Goal: Find specific page/section: Find specific page/section

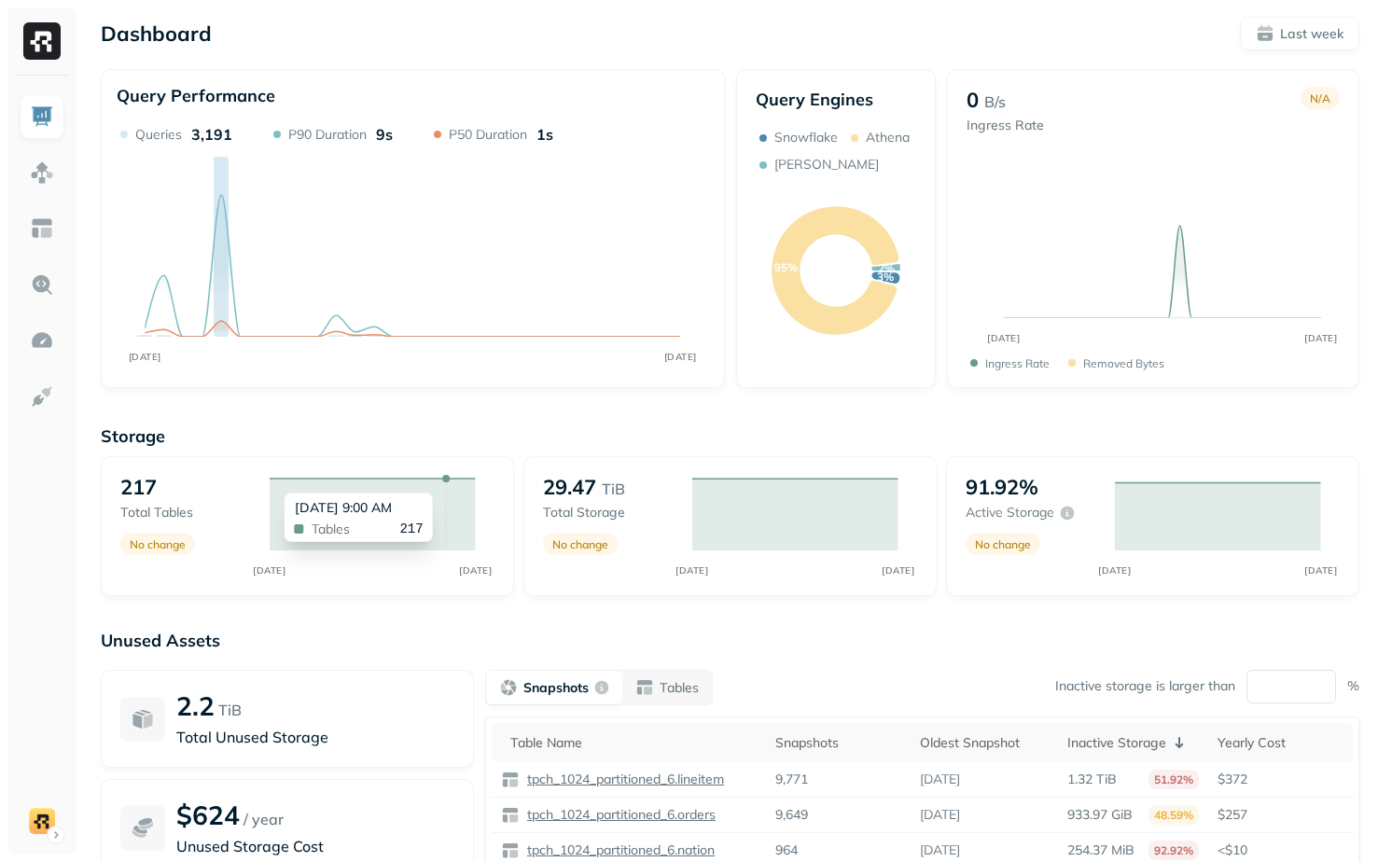
scroll to position [176, 0]
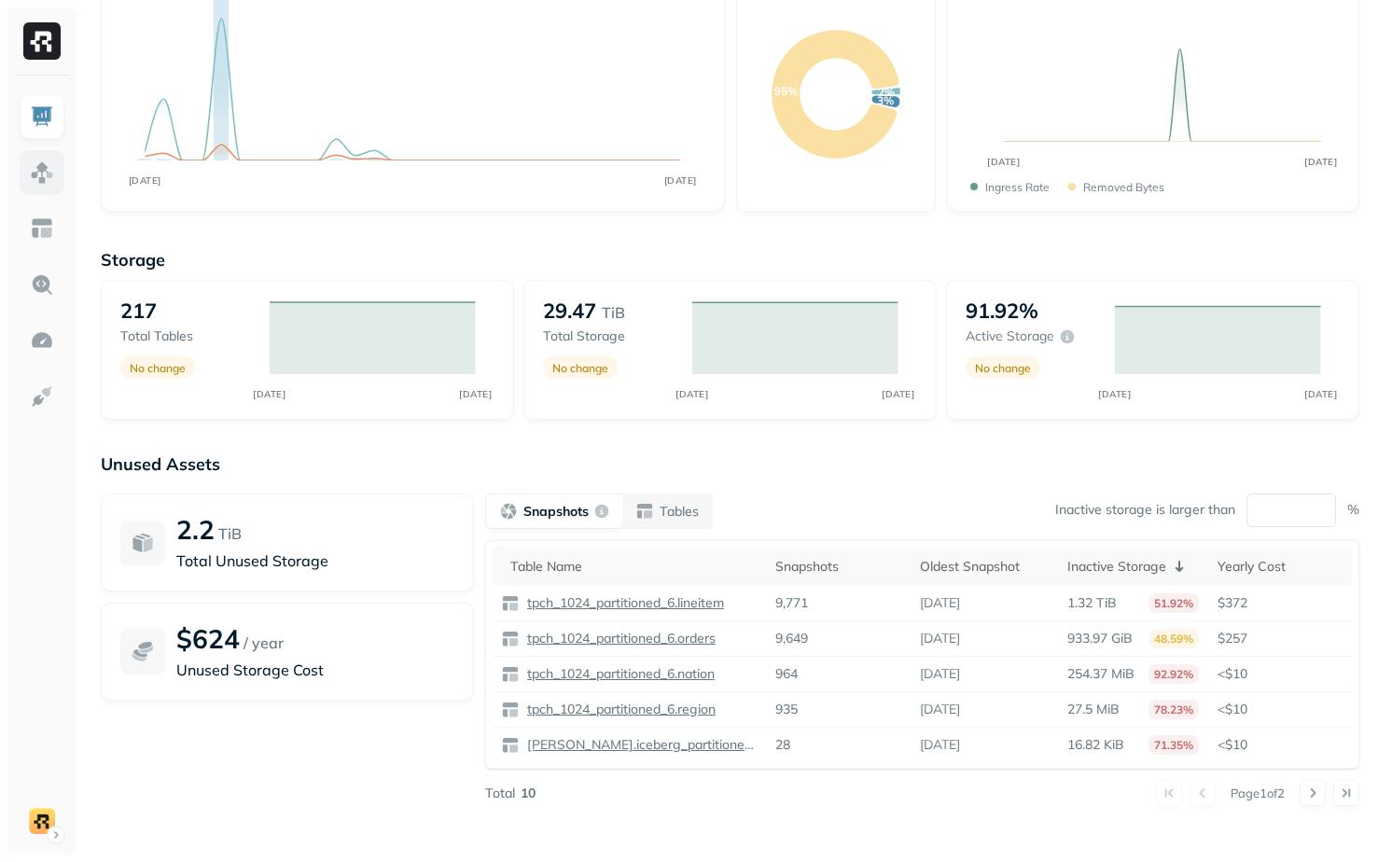
click at [47, 175] on img at bounding box center [42, 172] width 24 height 24
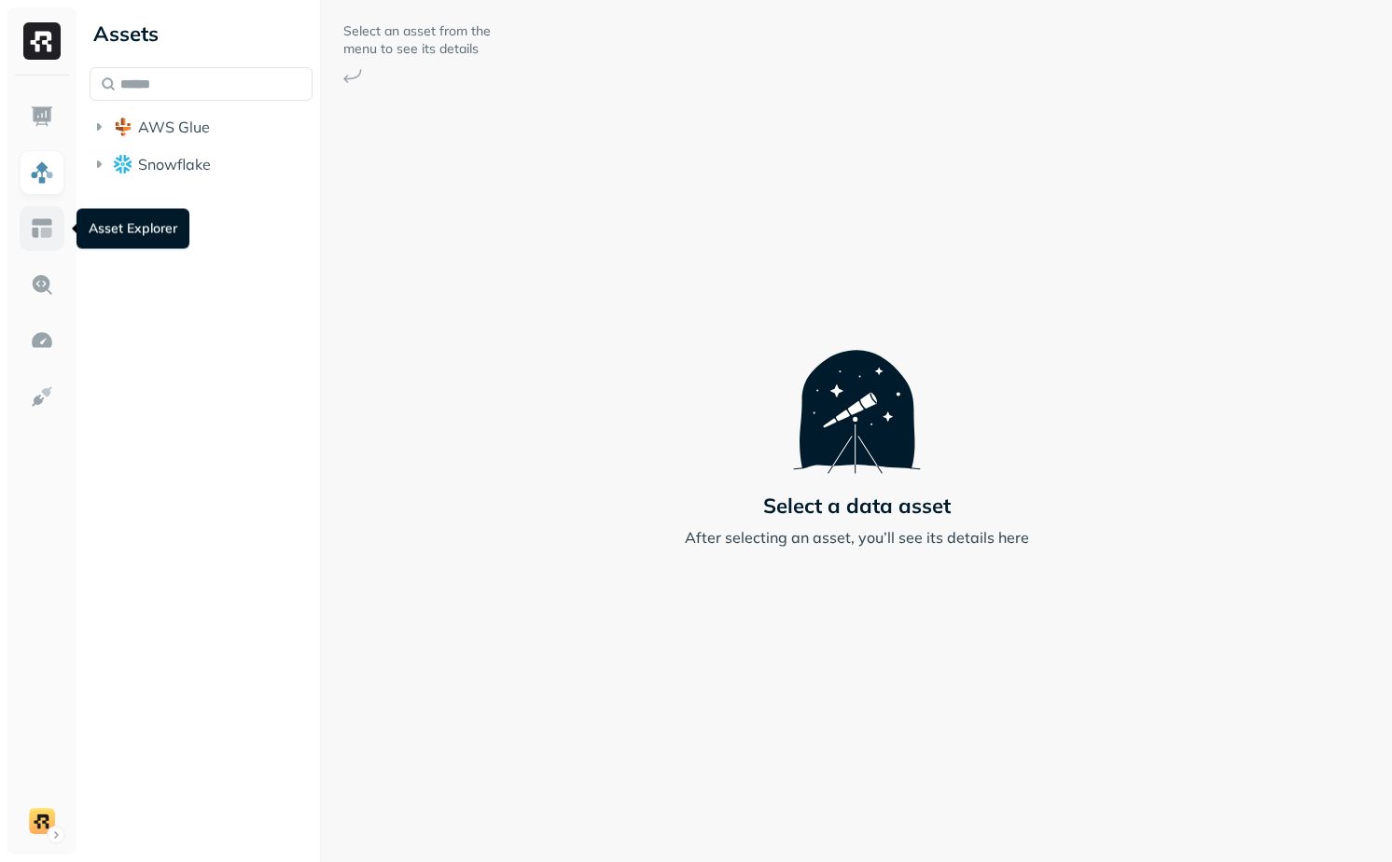
click at [33, 234] on img at bounding box center [42, 228] width 24 height 24
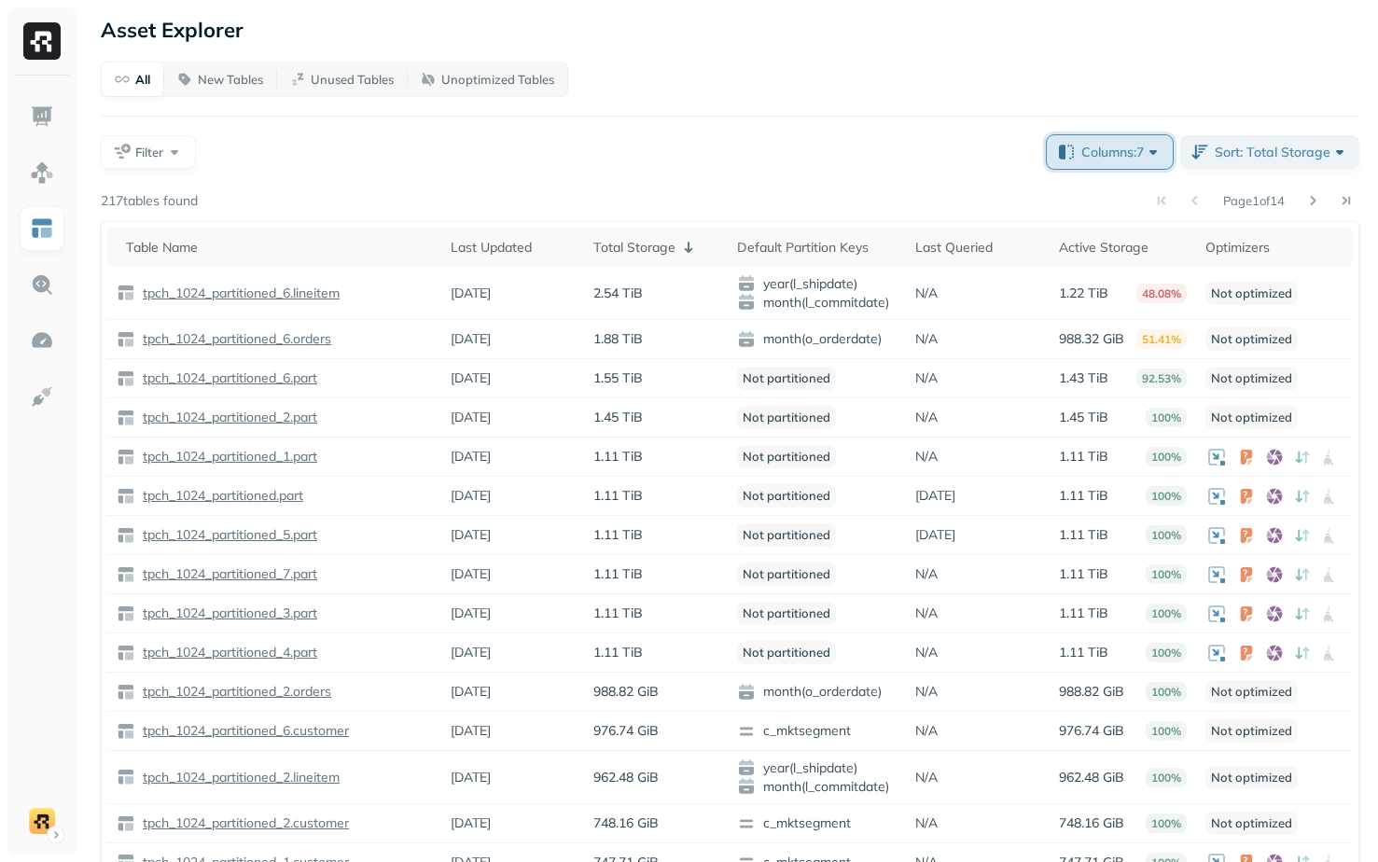
click at [1106, 162] on button "Columns: 7" at bounding box center [1110, 152] width 126 height 34
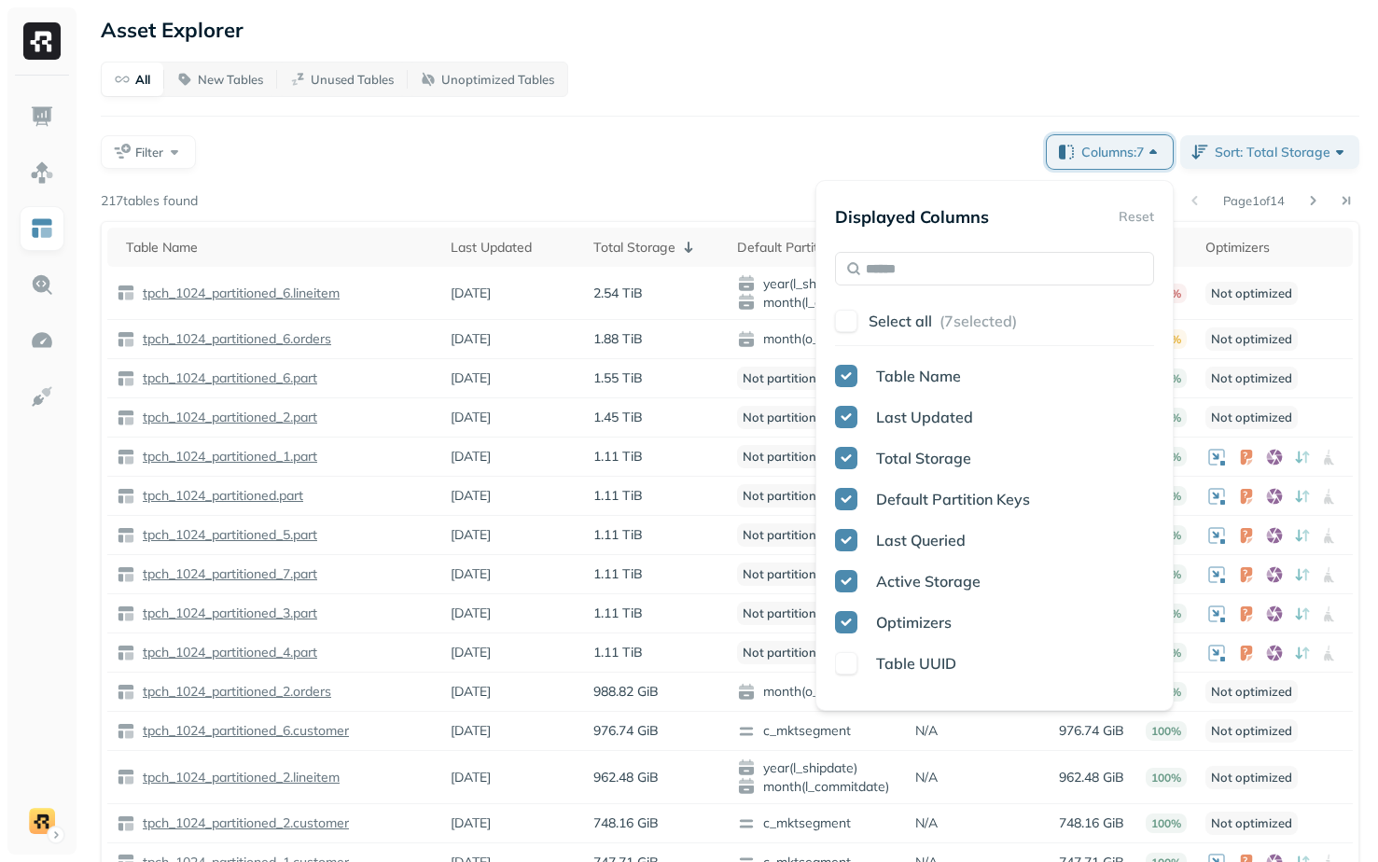
click at [667, 169] on div "All New Tables Unused Tables Unoptimized Tables Filter Columns: 7 Sort: Total S…" at bounding box center [730, 494] width 1258 height 864
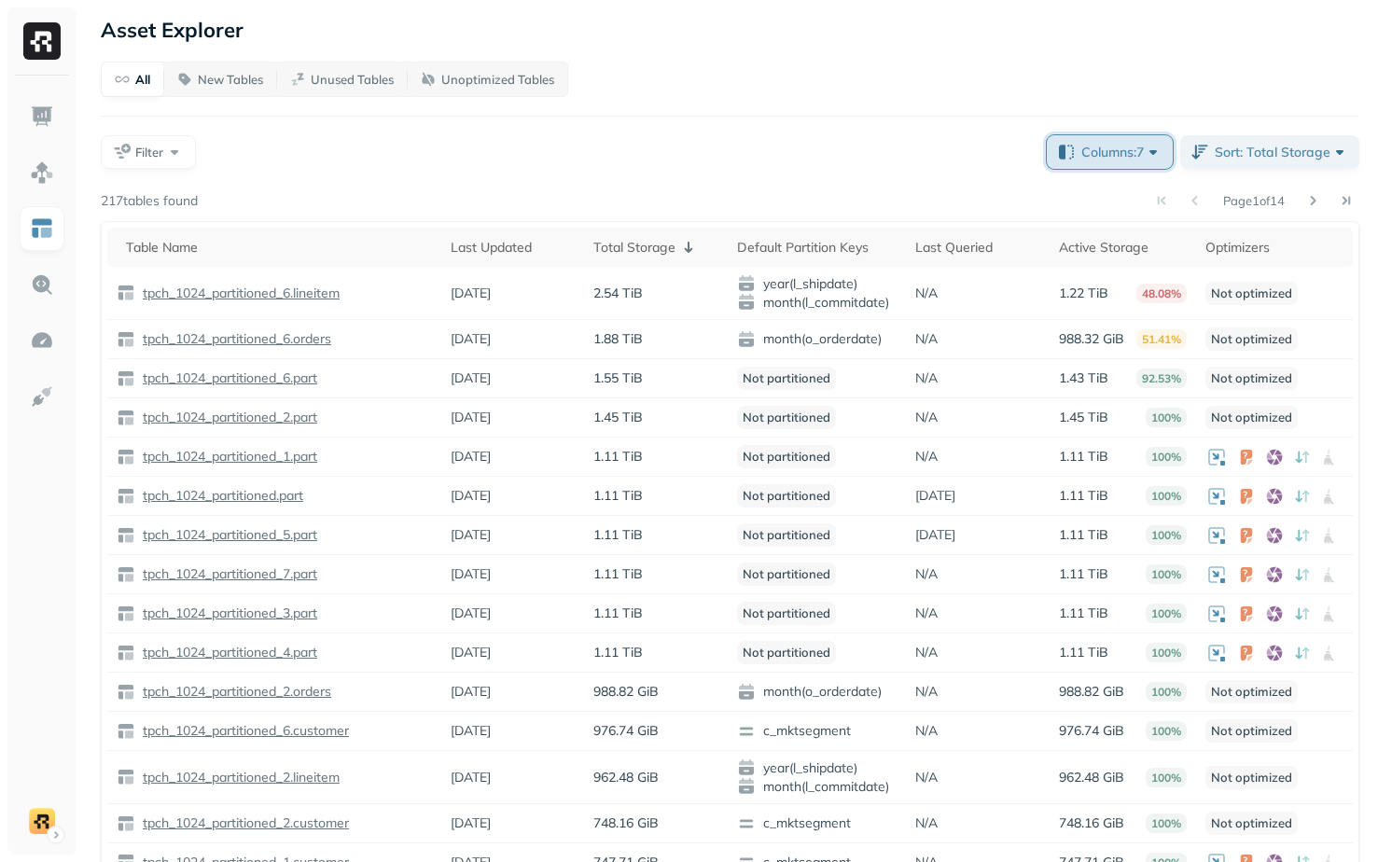
click at [1105, 147] on span "Columns: 7" at bounding box center [1121, 152] width 81 height 19
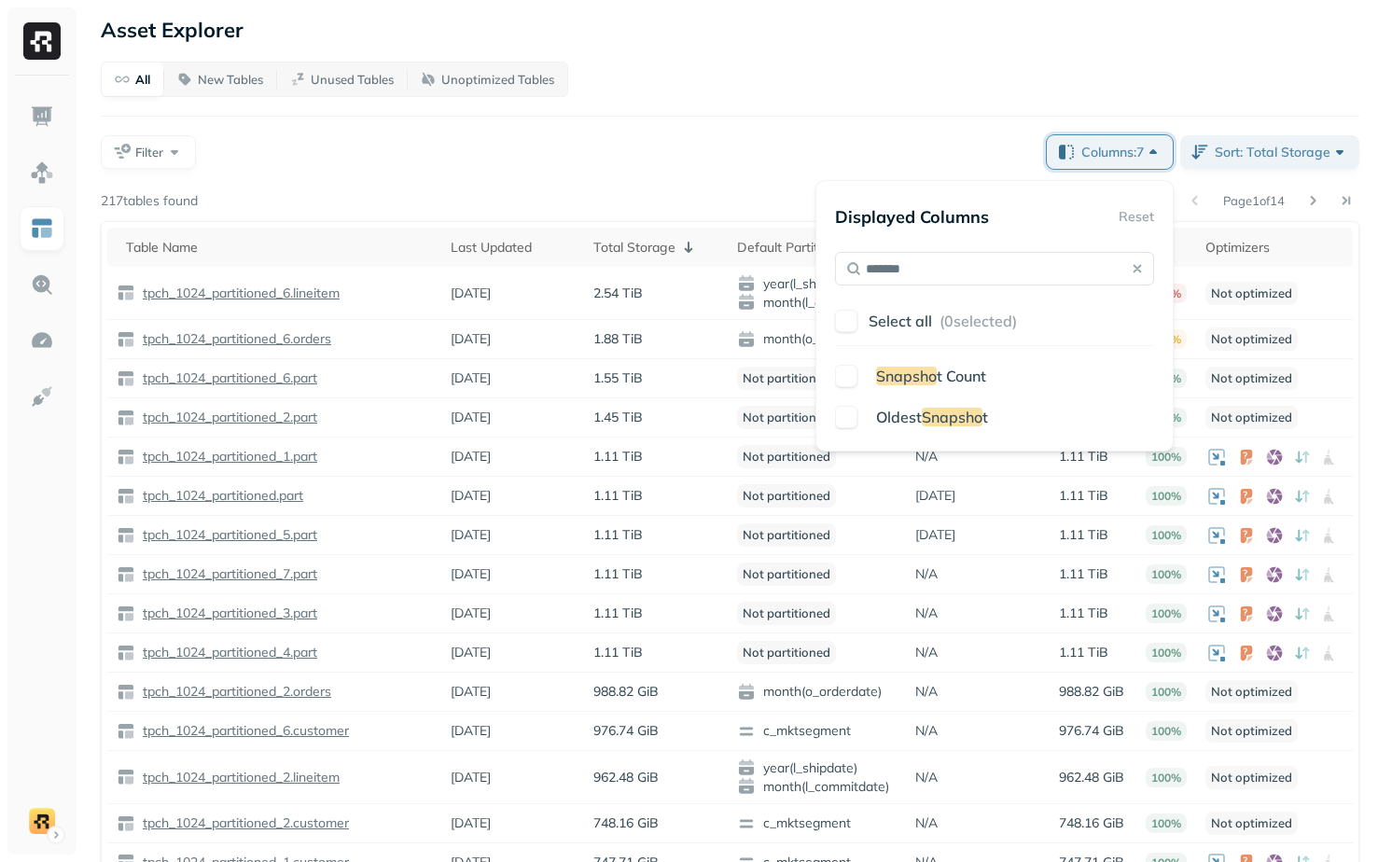
type input "*******"
click at [852, 379] on button "button" at bounding box center [846, 376] width 22 height 22
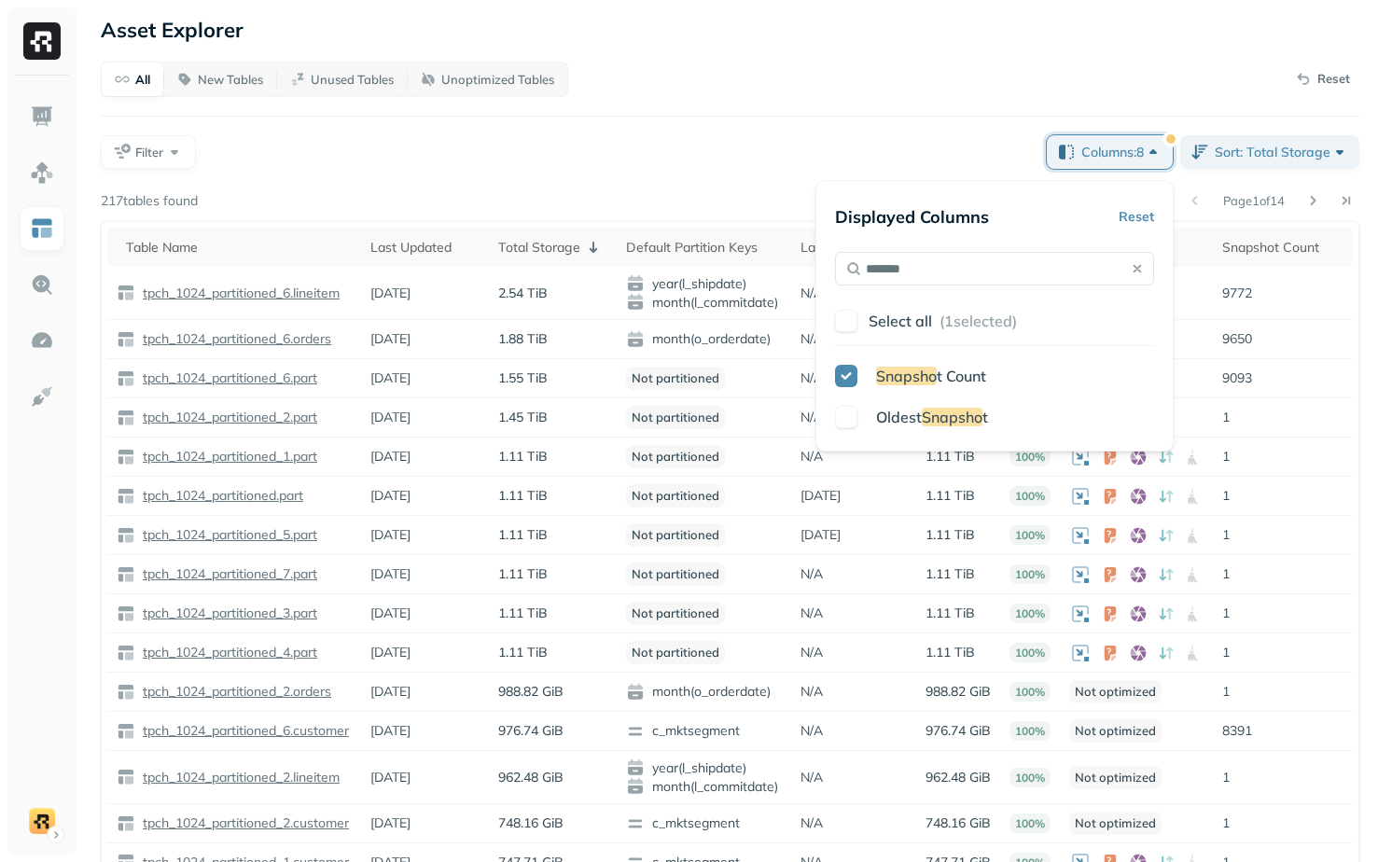
click at [850, 414] on button "button" at bounding box center [846, 417] width 22 height 22
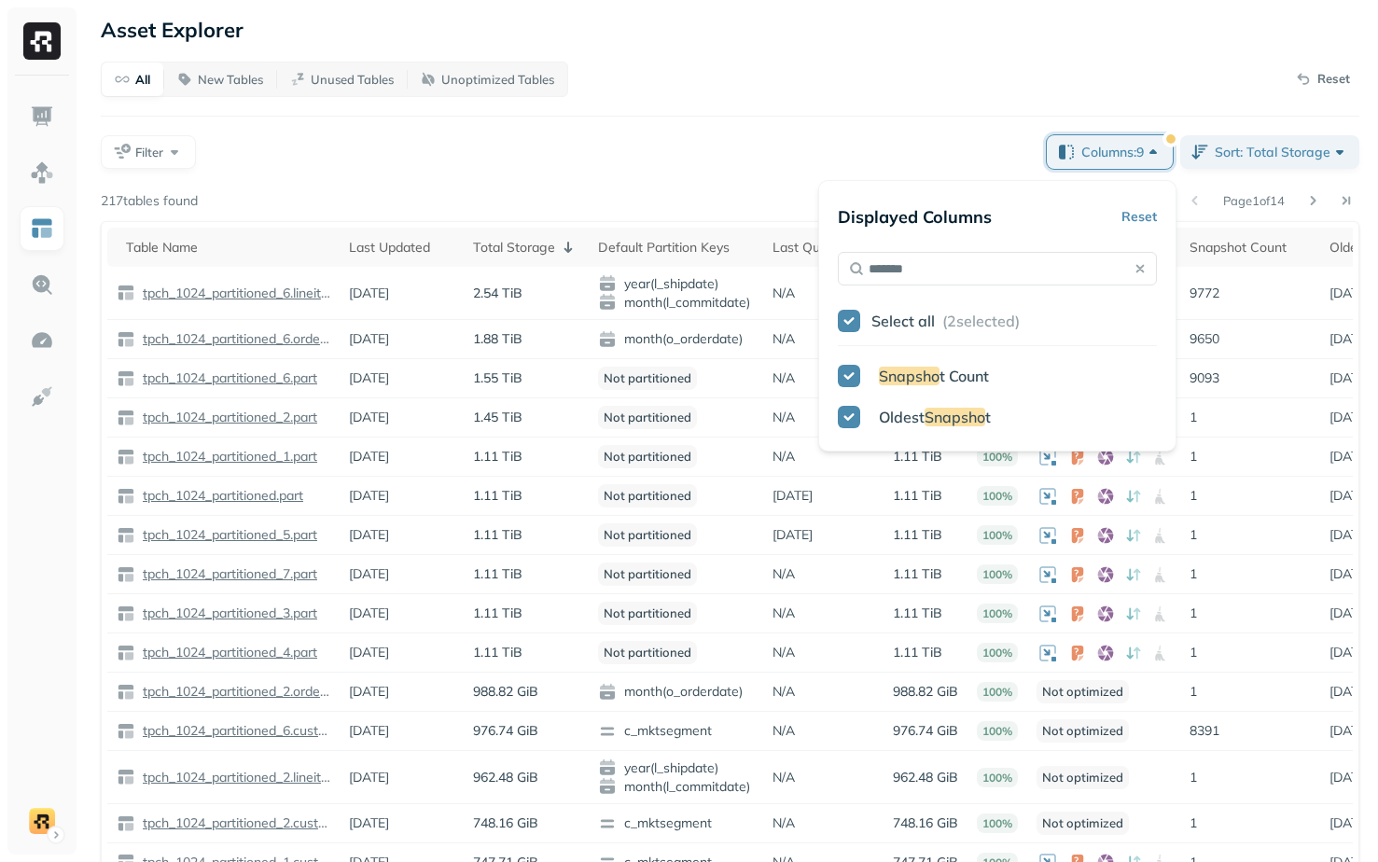
click at [839, 163] on div "Filter" at bounding box center [566, 152] width 931 height 34
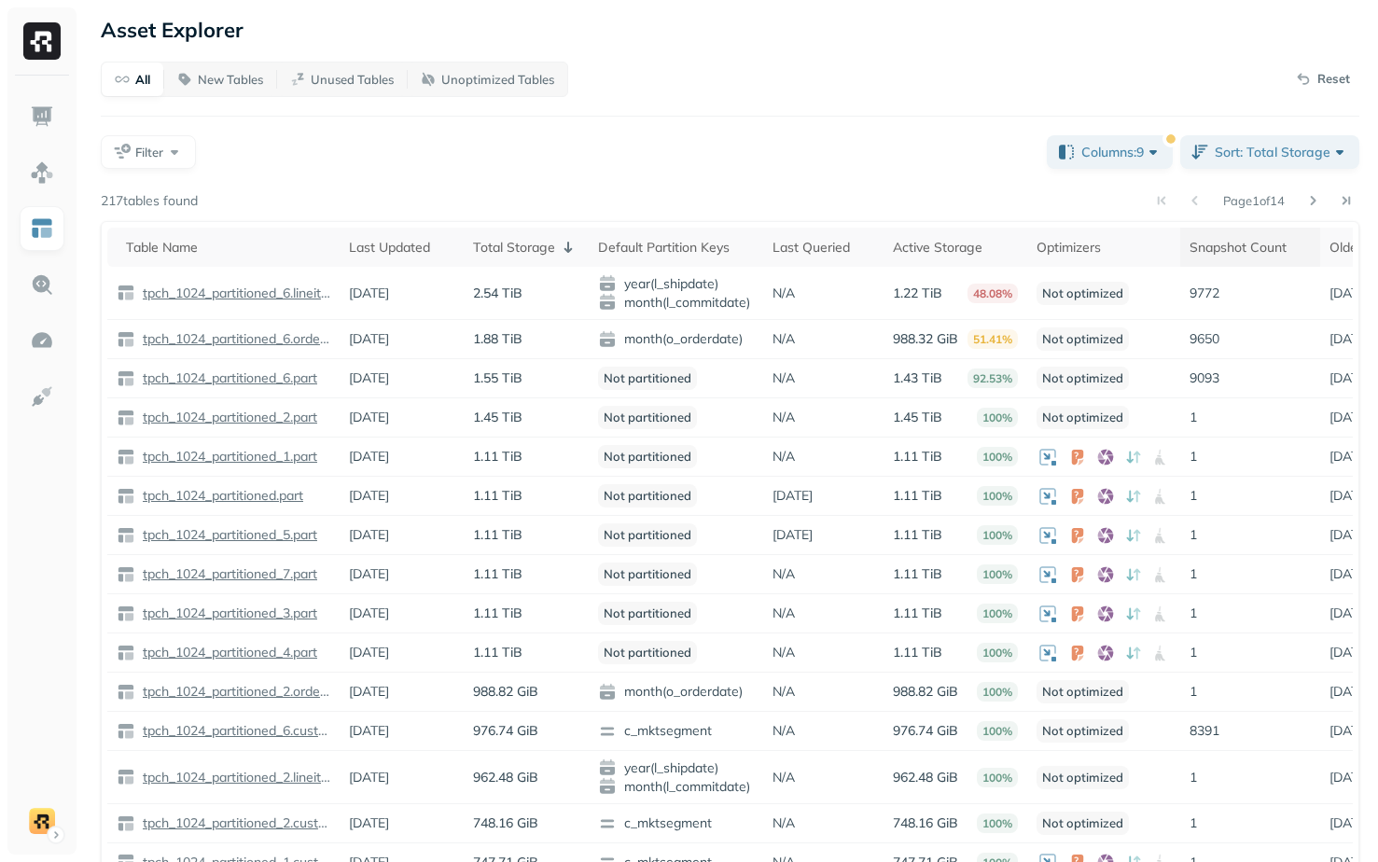
click at [1242, 245] on div "Snapshot Count" at bounding box center [1249, 247] width 121 height 22
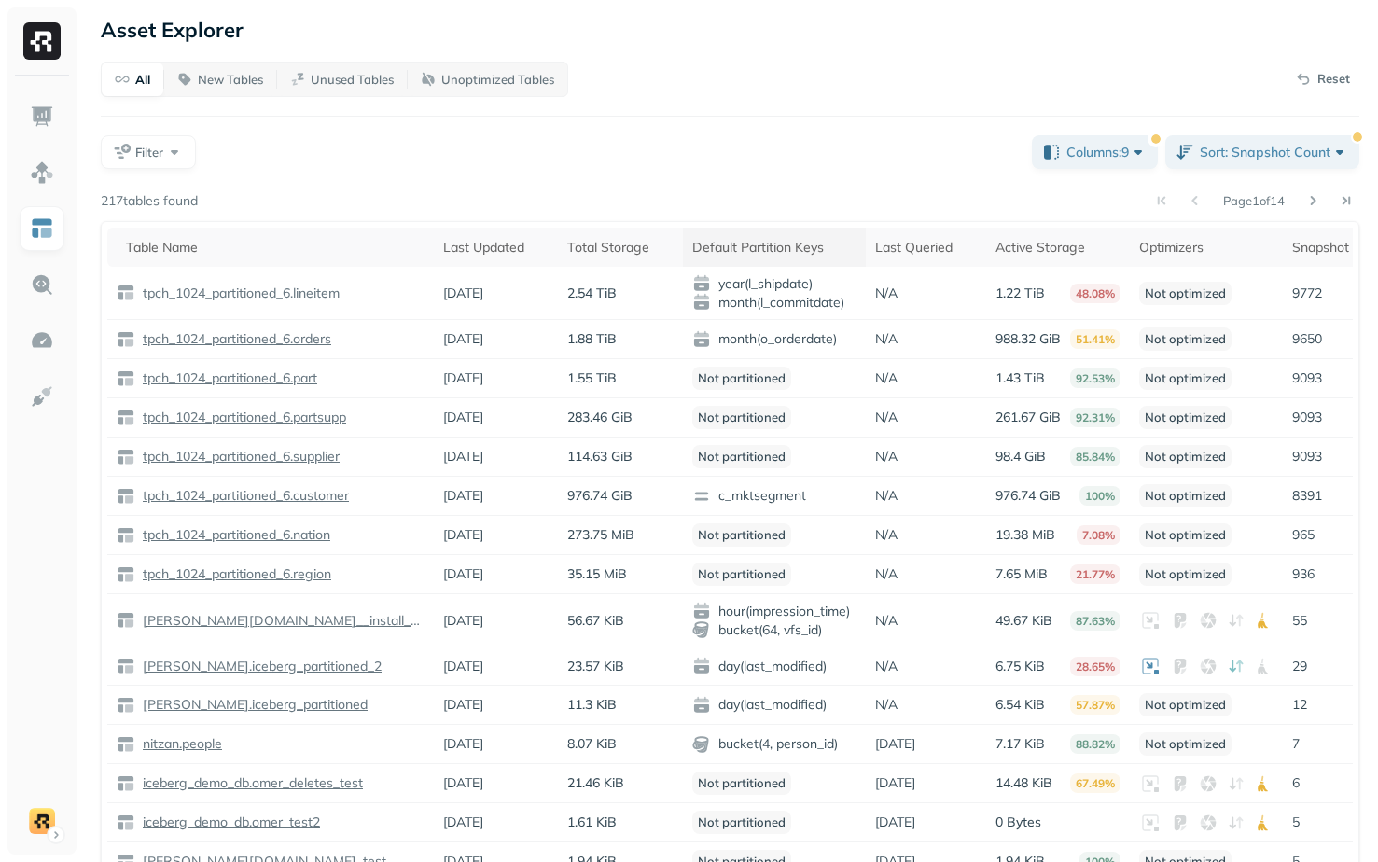
click at [764, 233] on th "Default Partition Keys" at bounding box center [774, 247] width 183 height 39
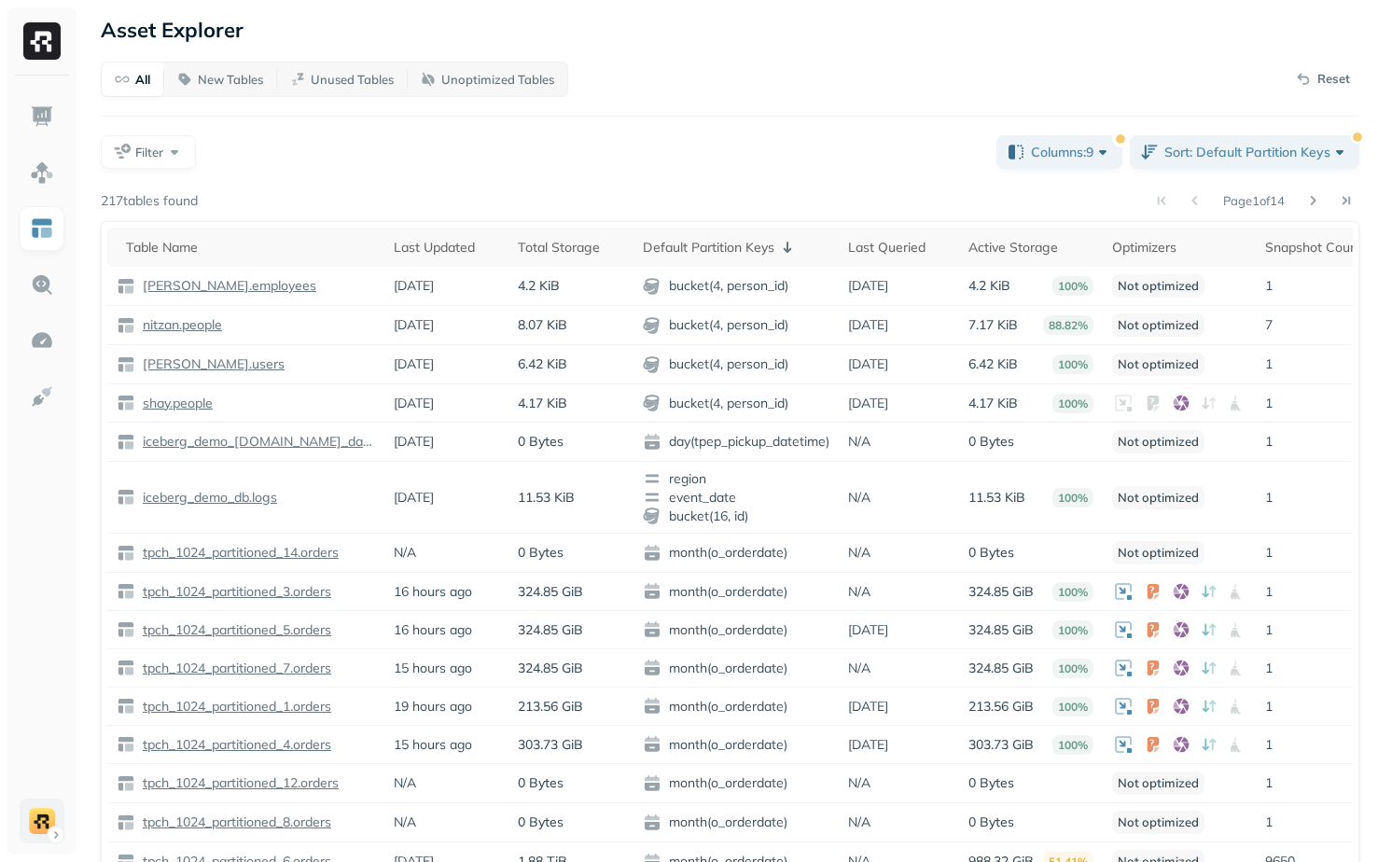
click at [45, 829] on html "Asset Explorer All New Tables Unused Tables Unoptimized Tables Reset Filter Col…" at bounding box center [689, 471] width 1378 height 942
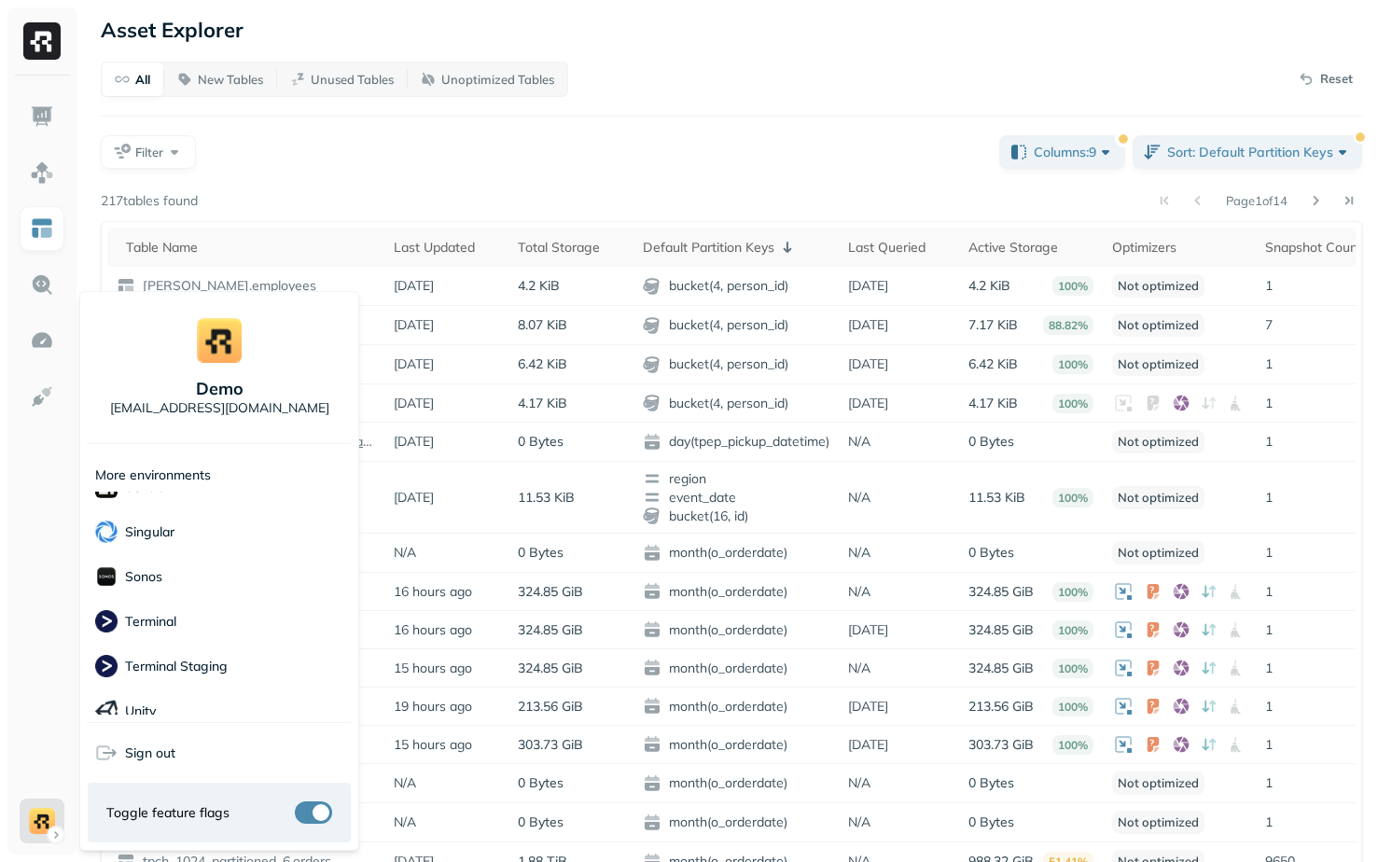
scroll to position [538, 0]
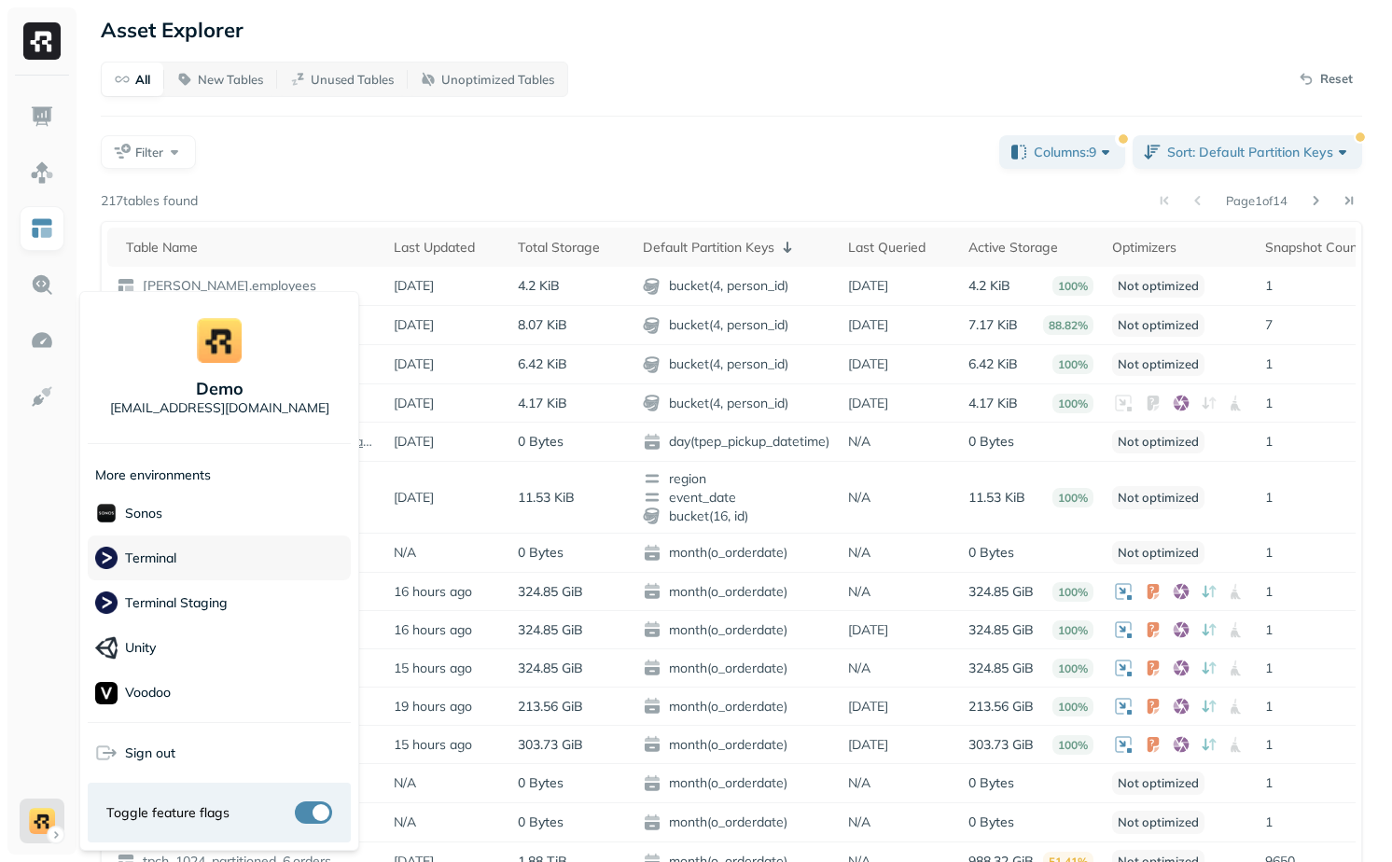
click at [229, 566] on div "Terminal" at bounding box center [219, 557] width 263 height 45
